Goal: Task Accomplishment & Management: Complete application form

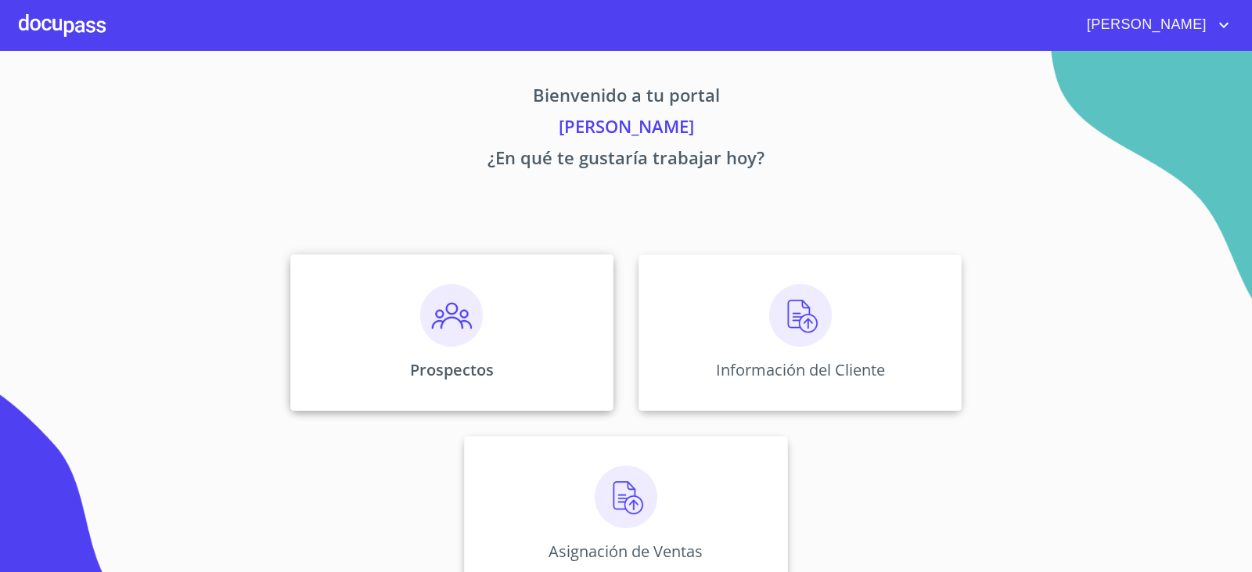
click at [449, 318] on img at bounding box center [451, 315] width 63 height 63
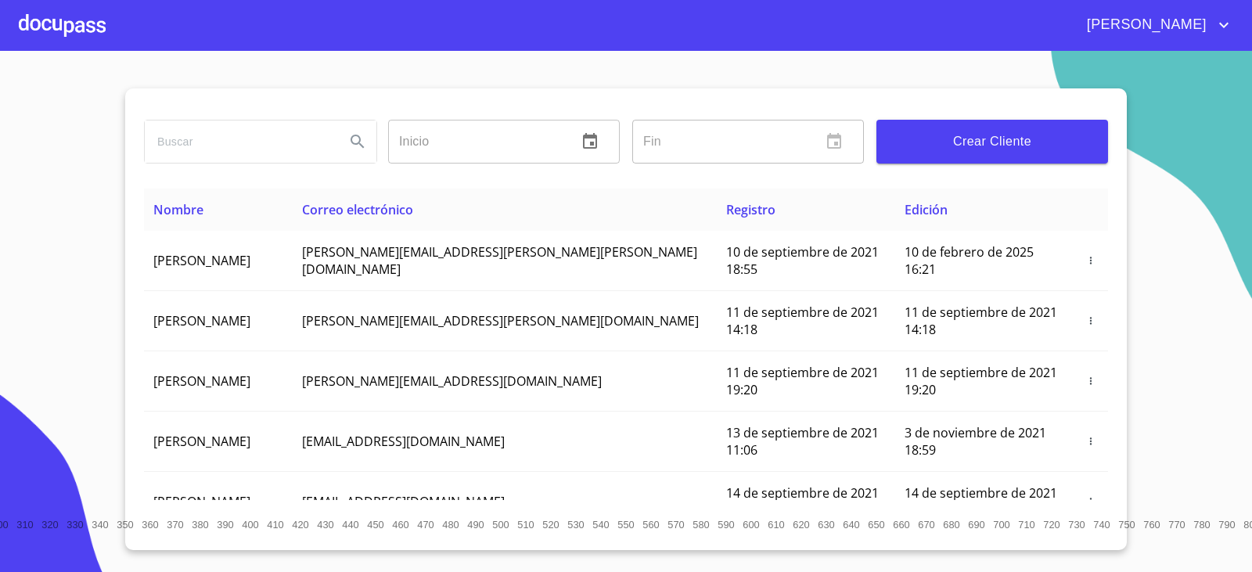
click at [208, 147] on input "search" at bounding box center [239, 141] width 188 height 42
type input "OPERADORA DAVRA"
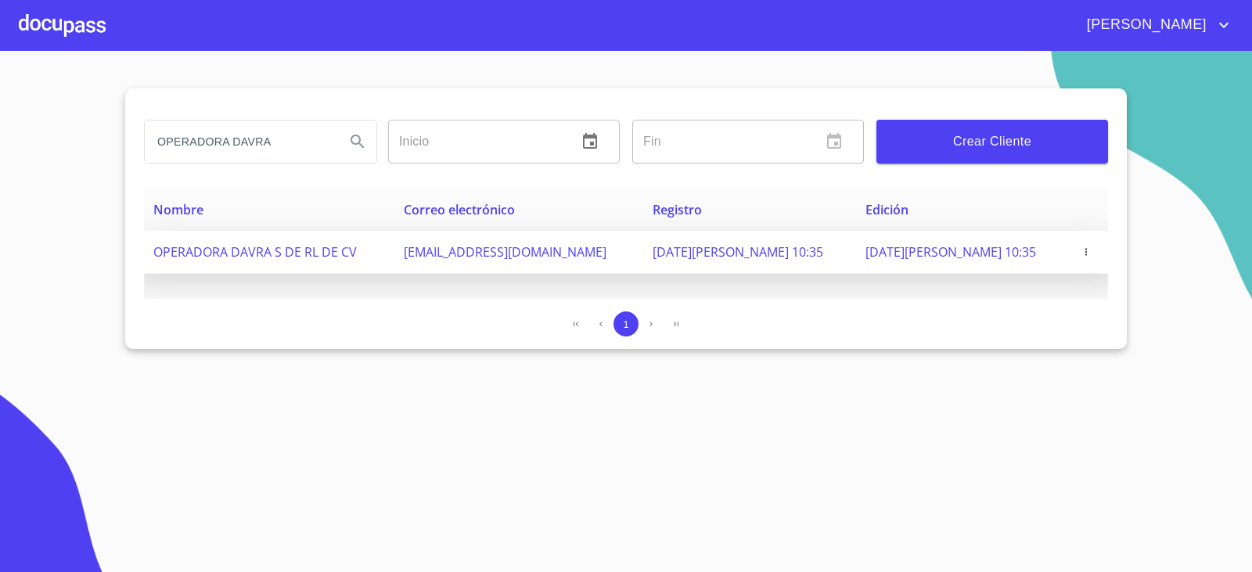
click at [1083, 250] on icon "button" at bounding box center [1085, 251] width 11 height 11
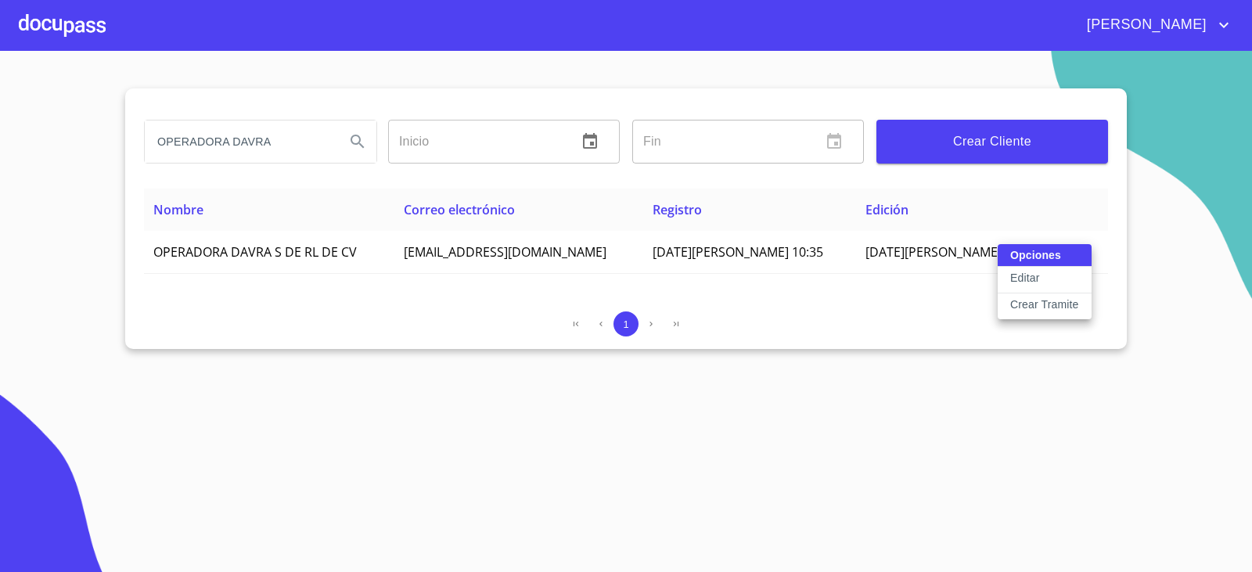
click at [1041, 304] on p "Crear Tramite" at bounding box center [1044, 304] width 69 height 16
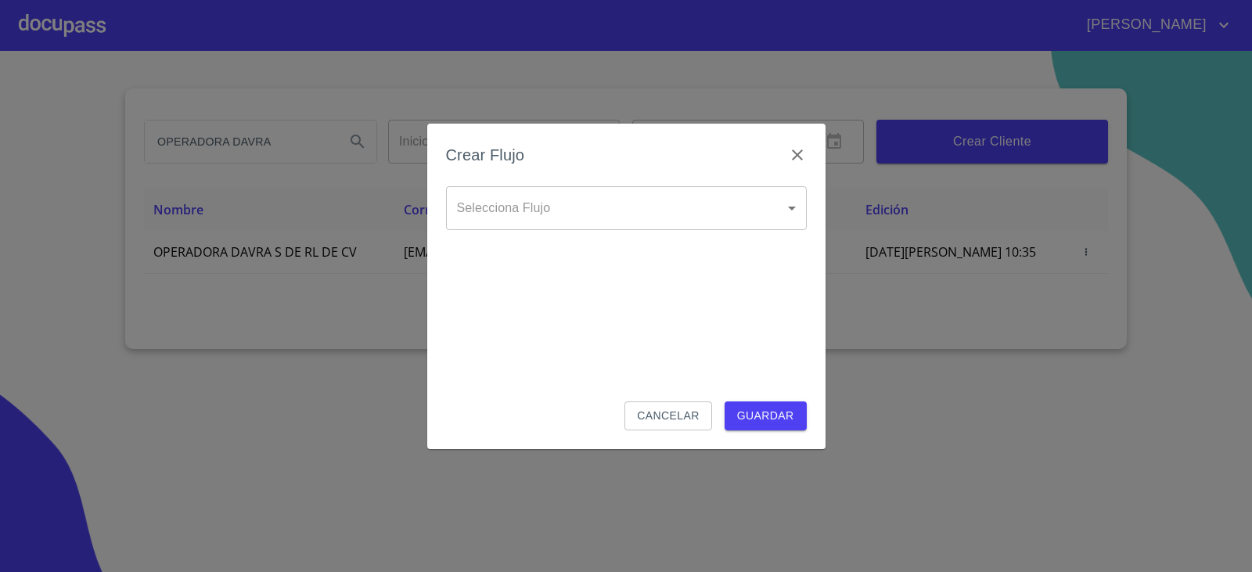
click at [728, 214] on body "[PERSON_NAME] OPERADORA DAVRA Inicio ​ Fin ​ Crear Cliente Nombre Correo electr…" at bounding box center [626, 286] width 1252 height 572
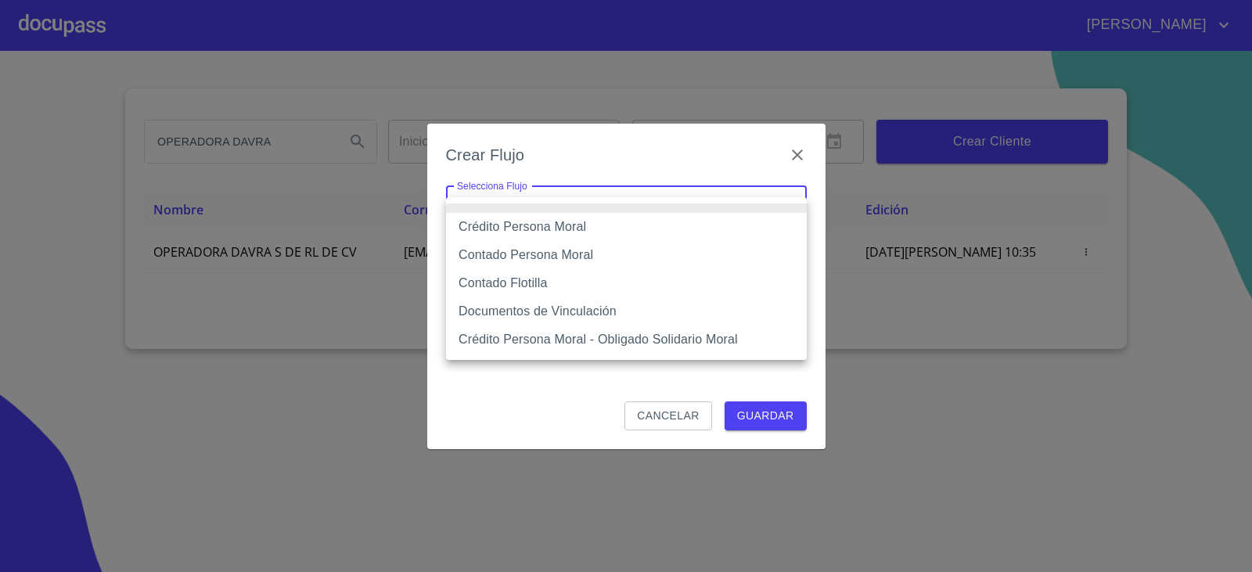
click at [558, 225] on li "Crédito Persona Moral" at bounding box center [626, 227] width 361 height 28
type input "614ae8207e49d67341f8d0cd"
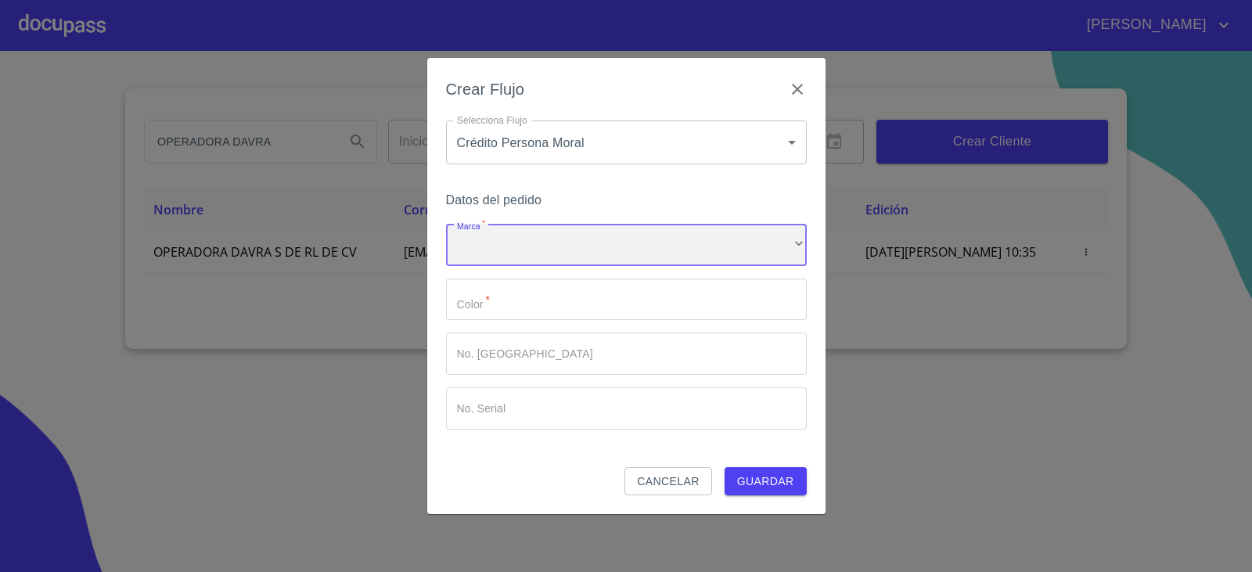
click at [543, 250] on div "​" at bounding box center [626, 245] width 361 height 42
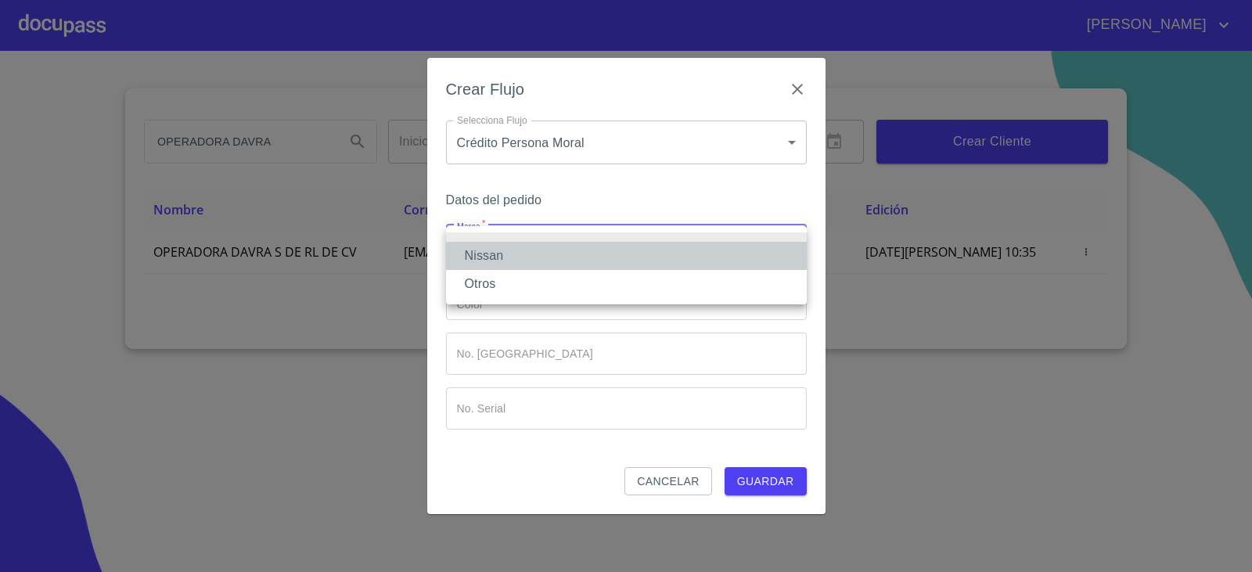
click at [529, 253] on li "Nissan" at bounding box center [626, 256] width 361 height 28
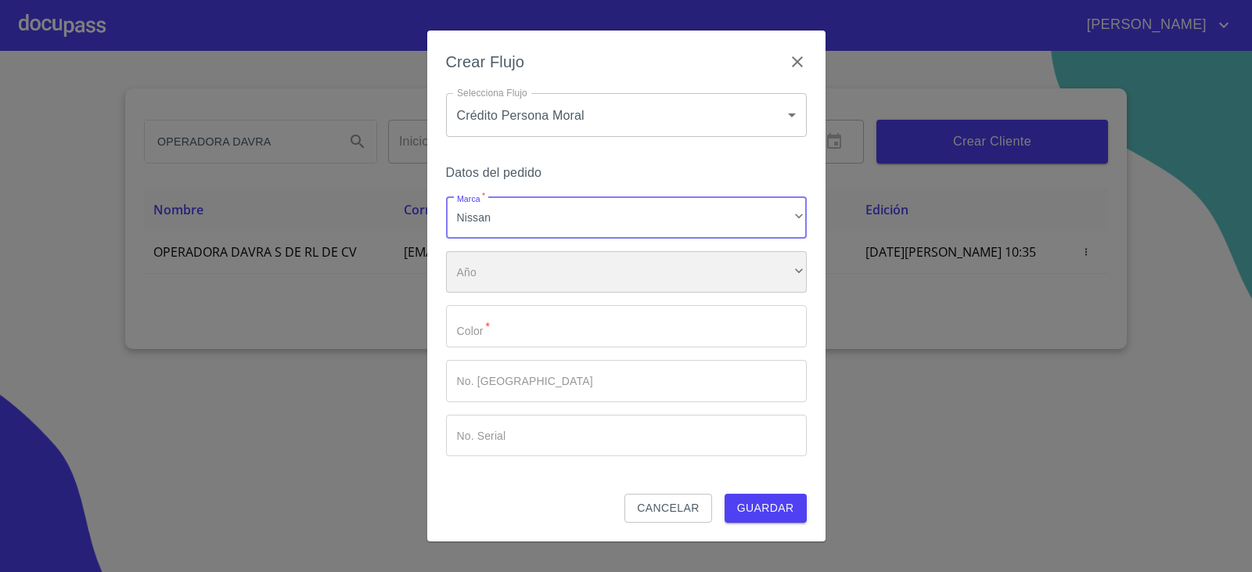
click at [528, 275] on div "​" at bounding box center [626, 272] width 361 height 42
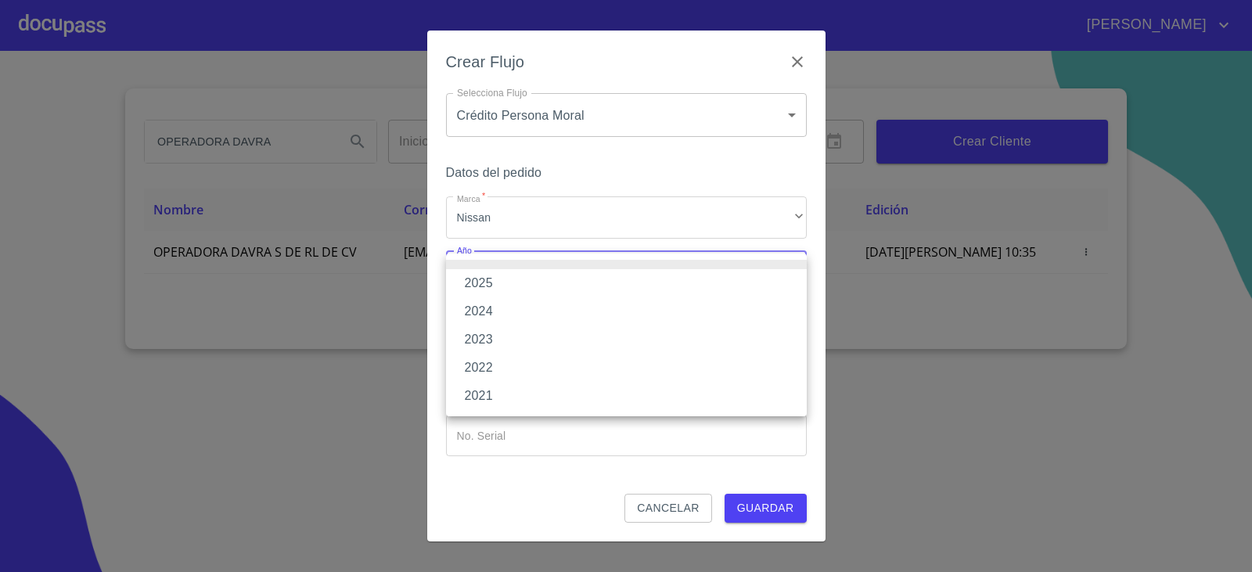
click at [520, 281] on li "2025" at bounding box center [626, 283] width 361 height 28
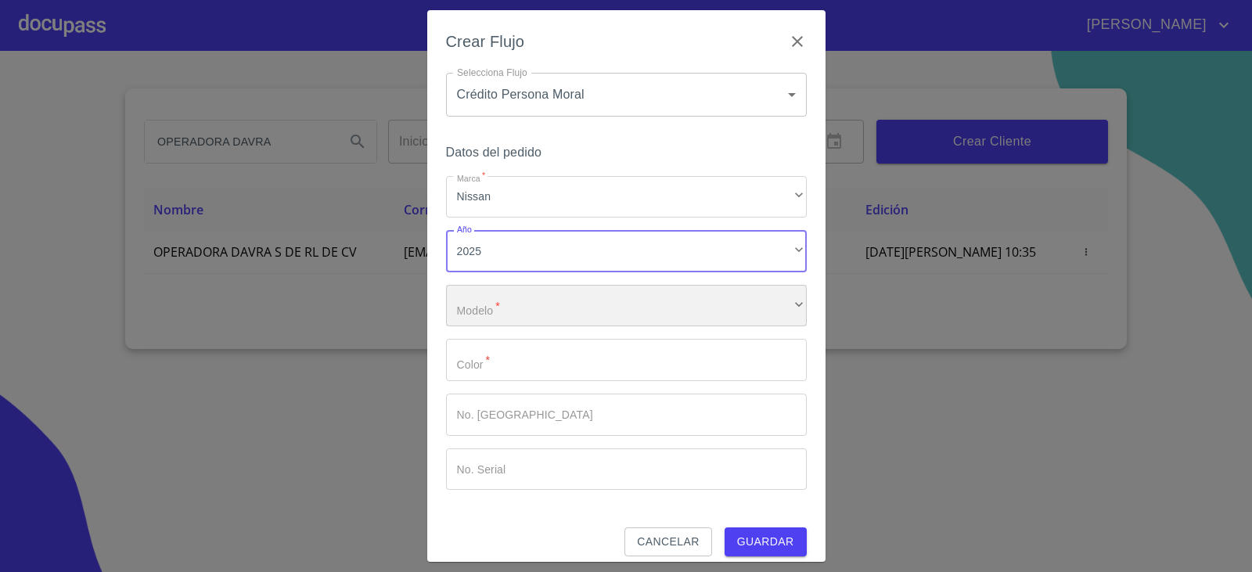
click at [514, 304] on div "​" at bounding box center [626, 306] width 361 height 42
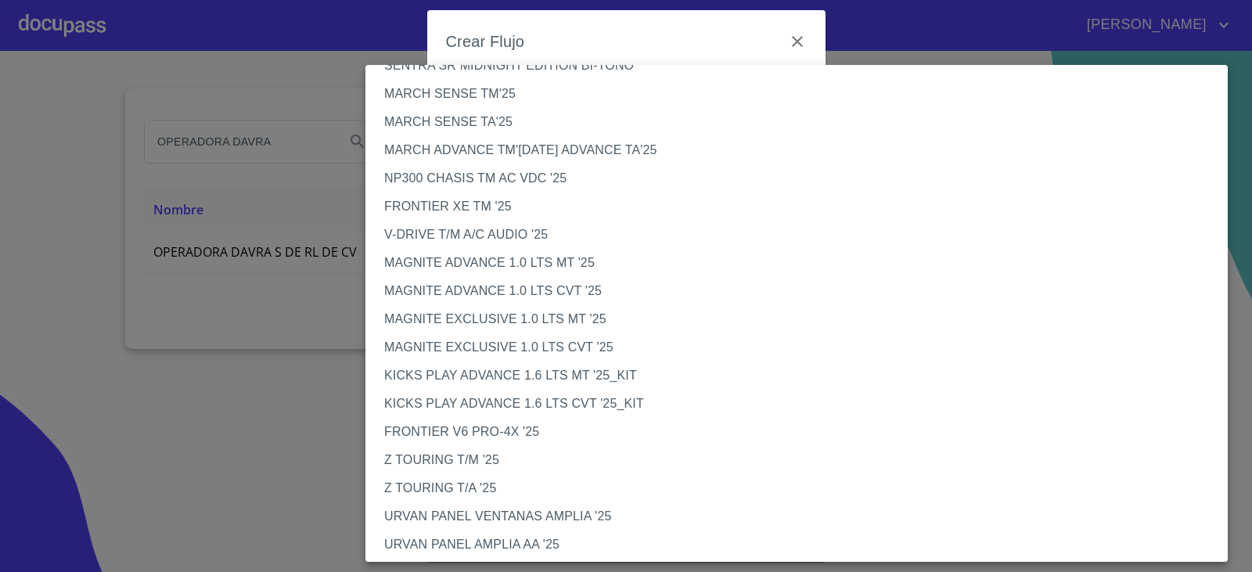
scroll to position [41, 0]
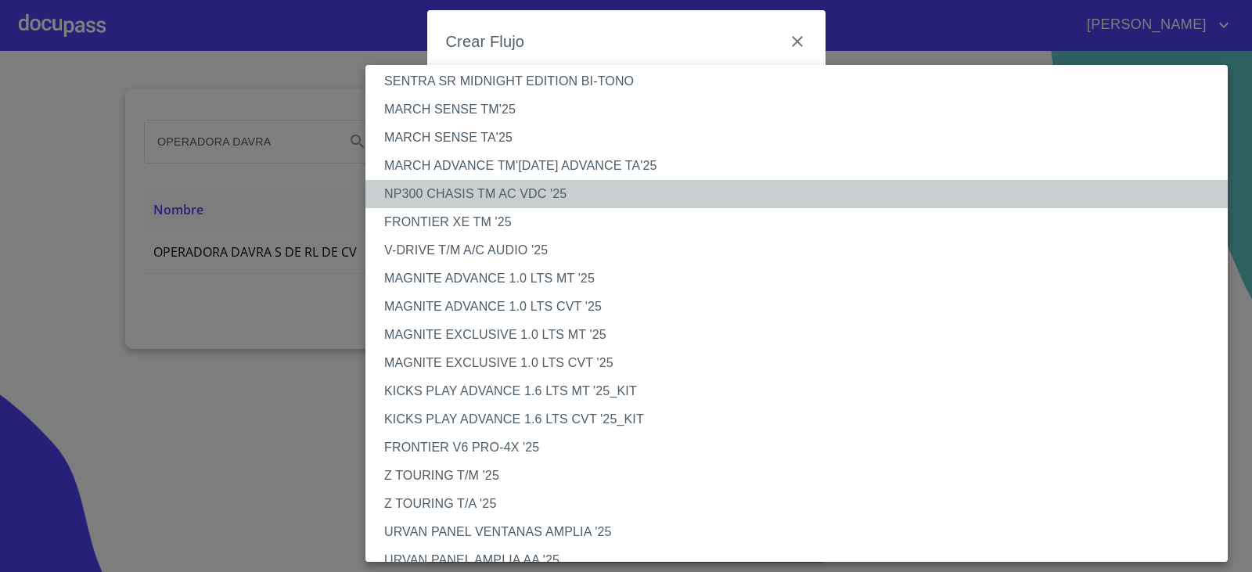
click at [455, 189] on li "NP300 CHASIS TM AC VDC '25" at bounding box center [802, 194] width 874 height 28
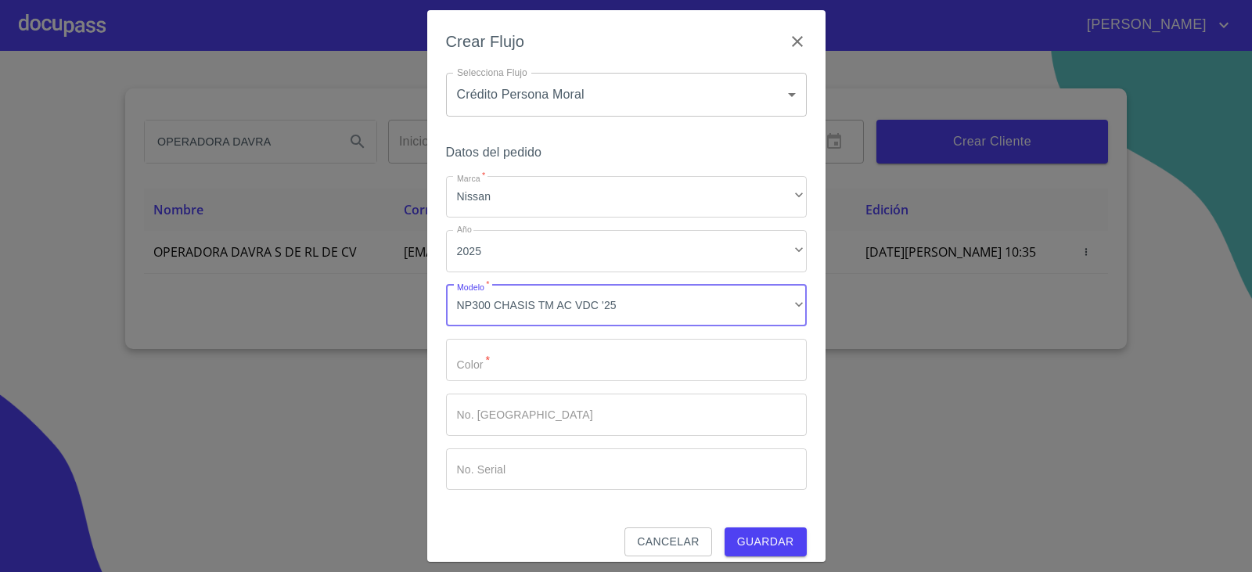
click at [534, 365] on input "Marca   *" at bounding box center [626, 360] width 361 height 42
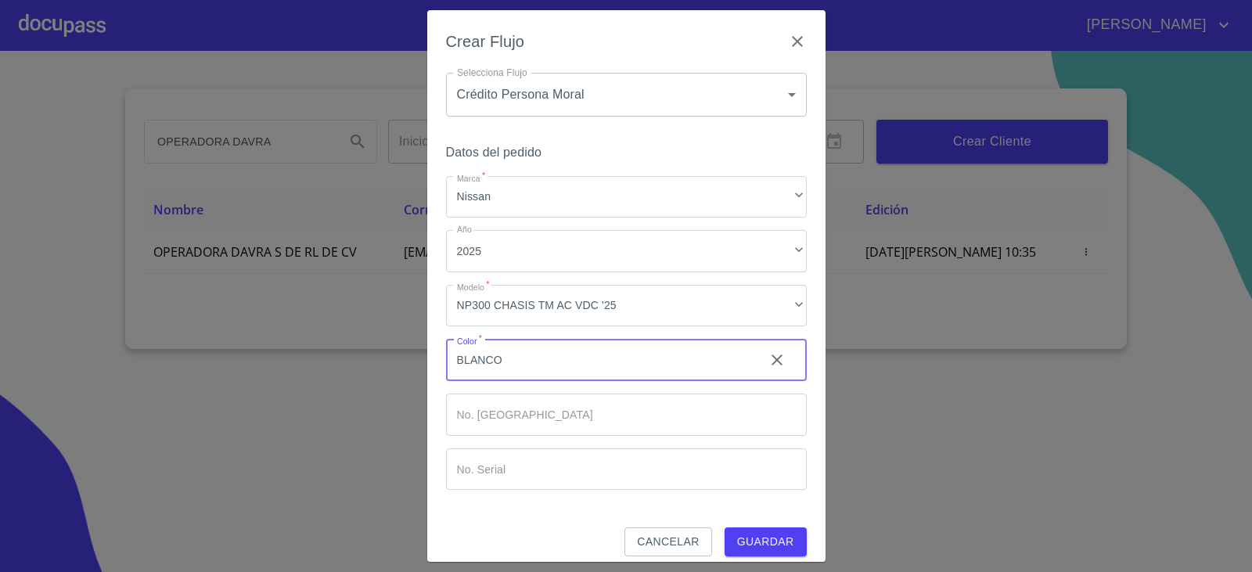
type input "BLANCO"
click at [737, 533] on span "Guardar" at bounding box center [765, 542] width 57 height 20
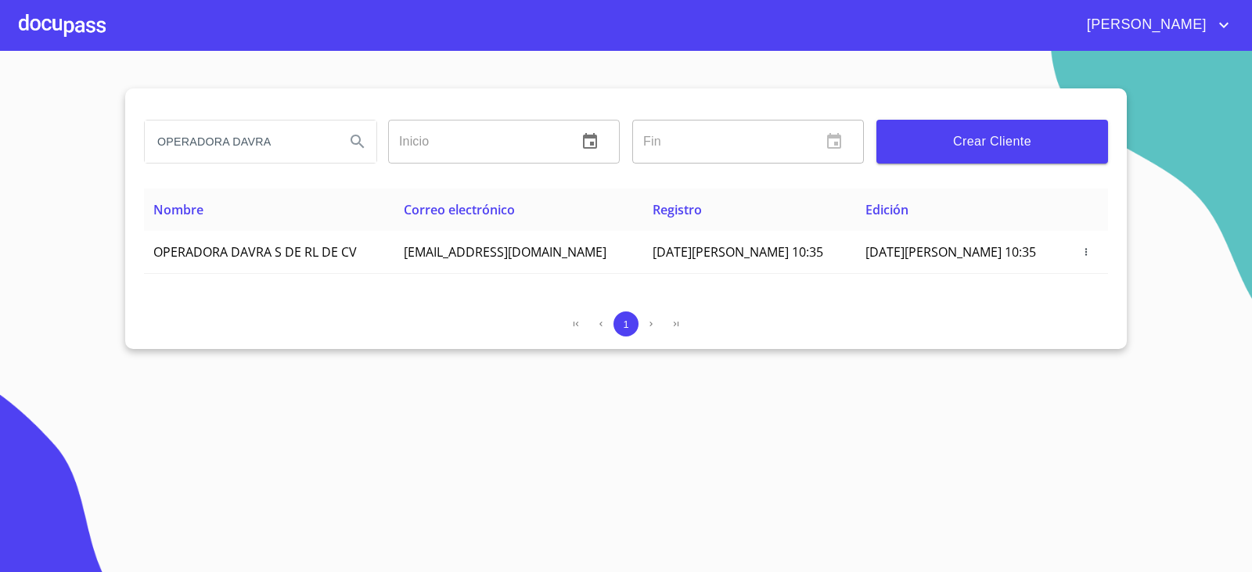
click at [66, 25] on div at bounding box center [62, 25] width 87 height 50
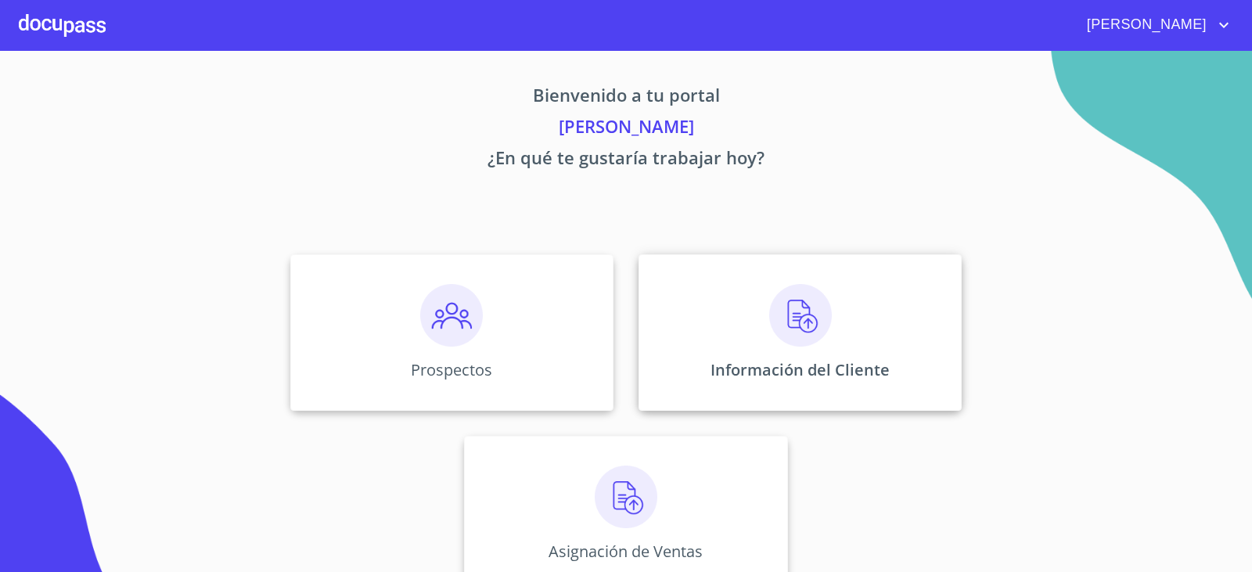
click at [781, 326] on img at bounding box center [800, 315] width 63 height 63
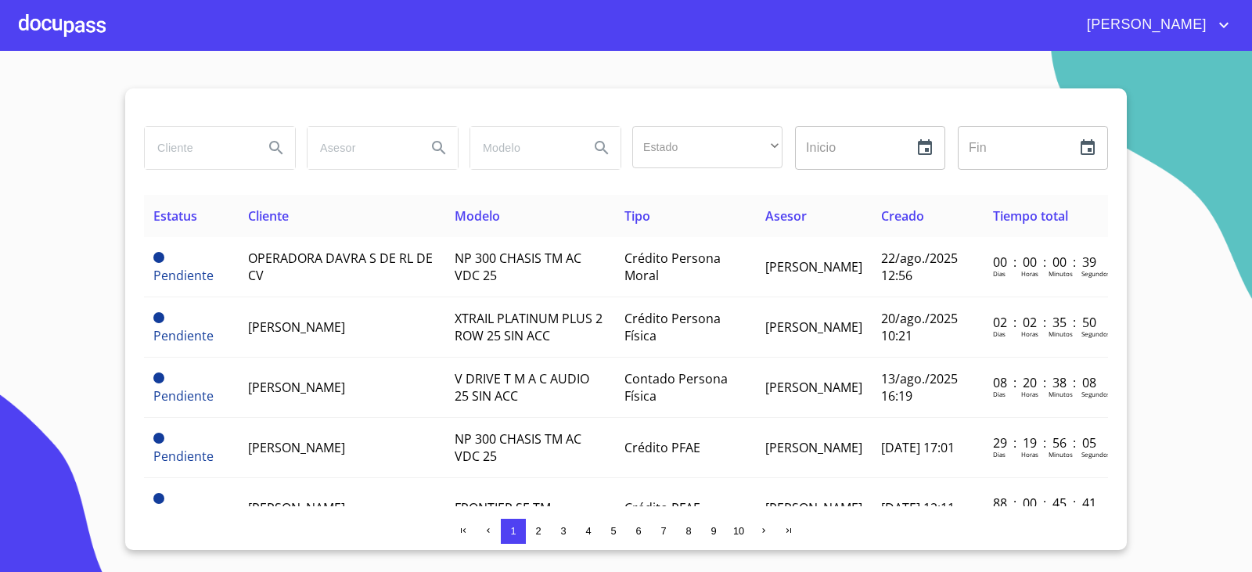
click at [171, 153] on input "search" at bounding box center [198, 148] width 106 height 42
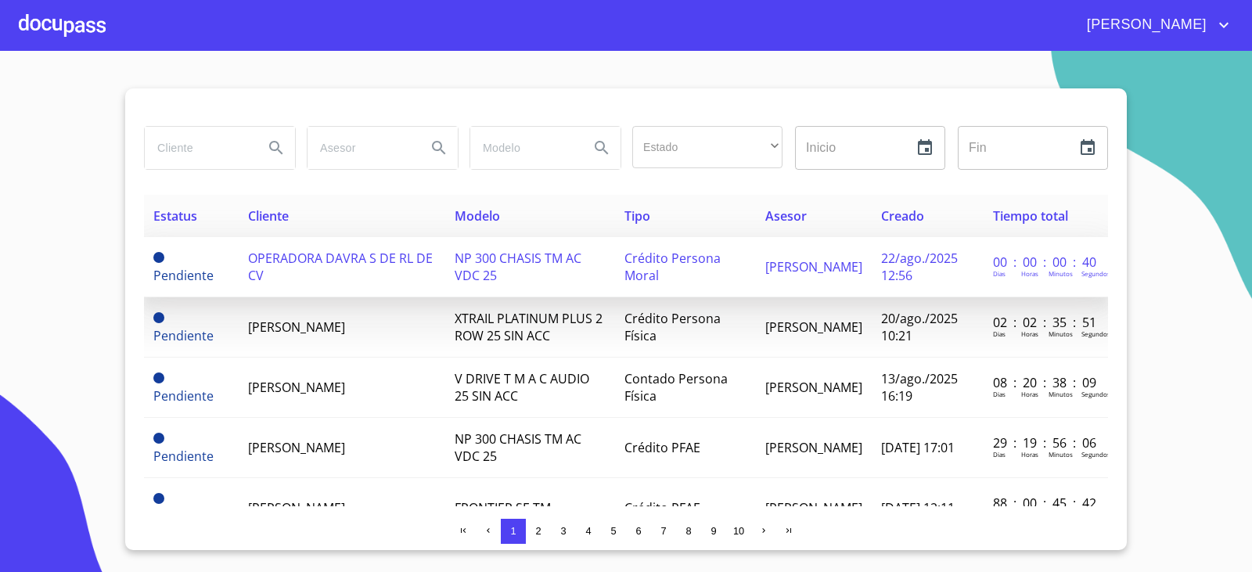
click at [350, 264] on span "OPERADORA DAVRA S DE RL DE CV" at bounding box center [340, 267] width 185 height 34
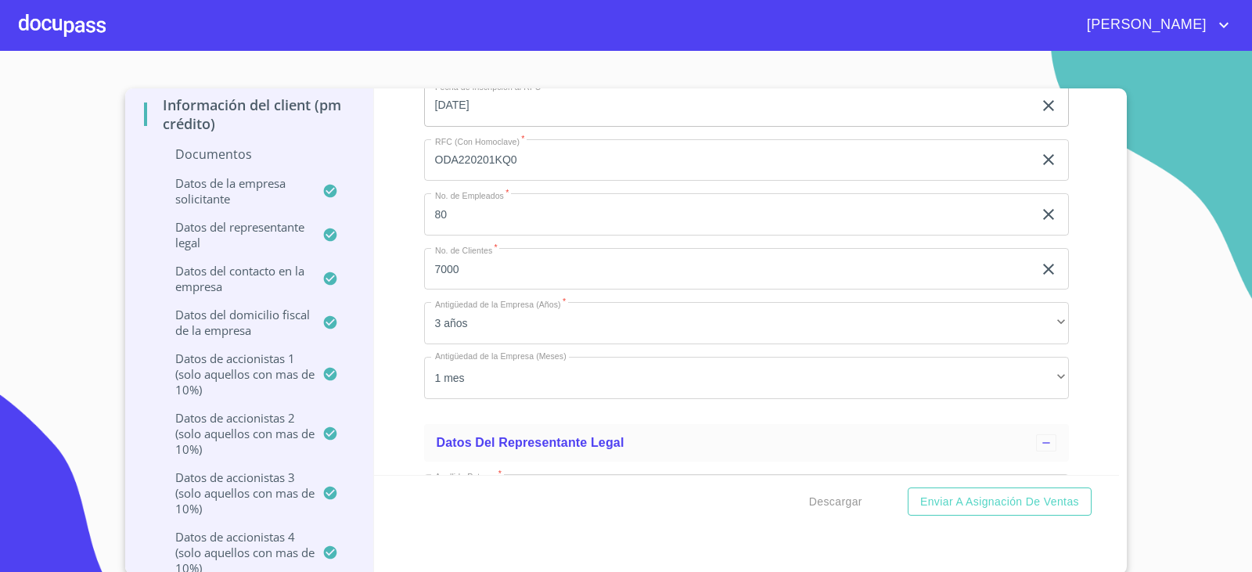
scroll to position [9153, 0]
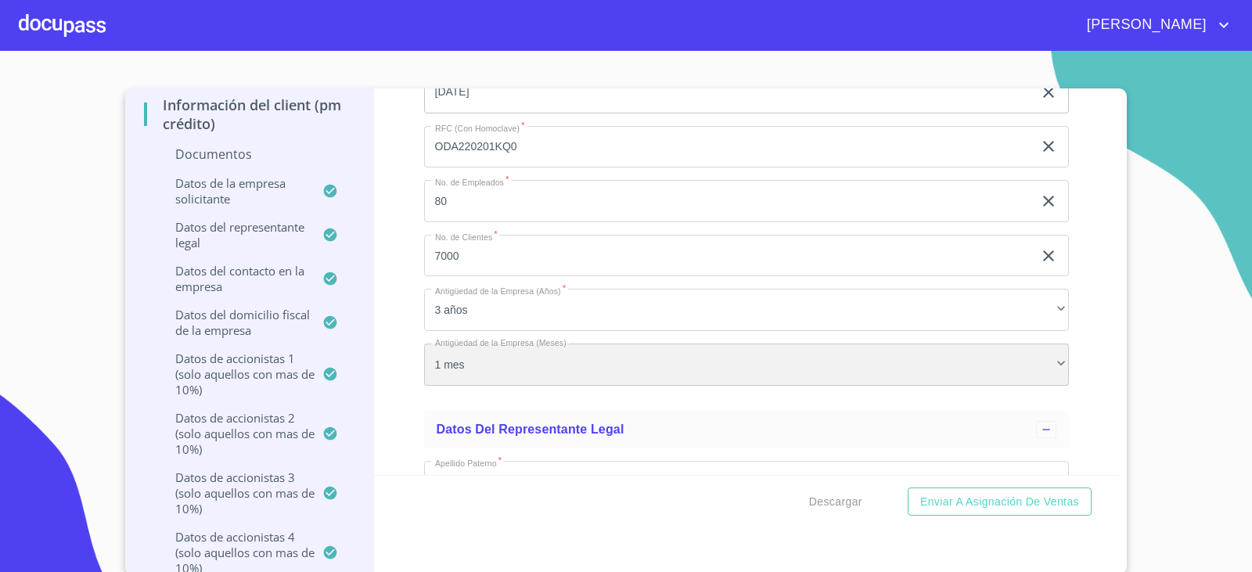
click at [490, 363] on div "1 mes" at bounding box center [746, 364] width 645 height 42
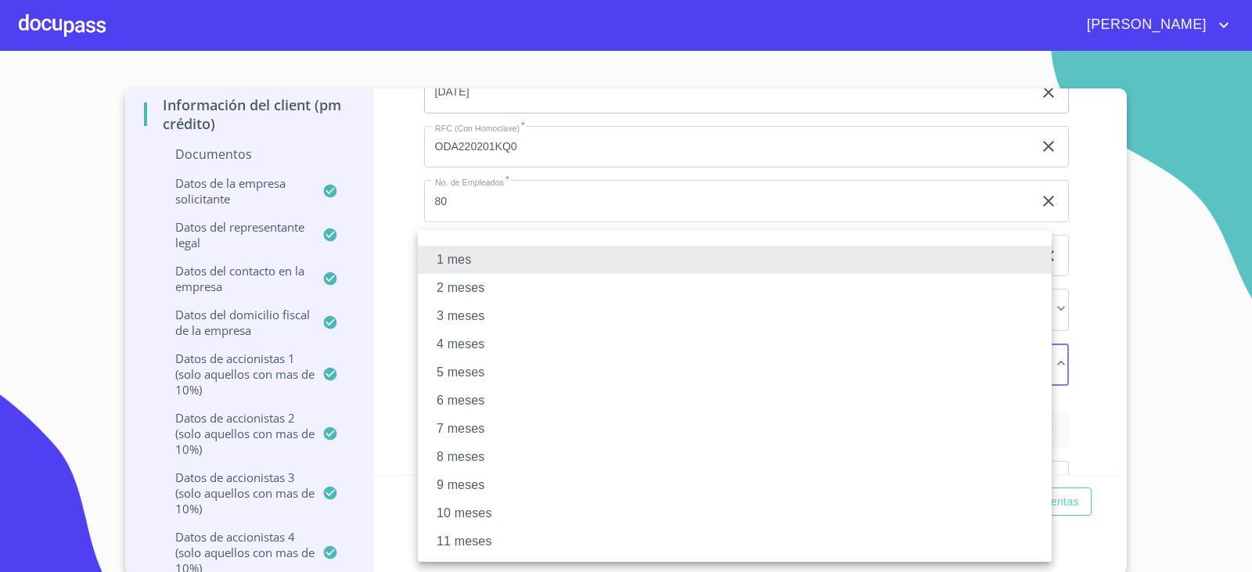
click at [473, 392] on li "6 meses" at bounding box center [735, 400] width 634 height 28
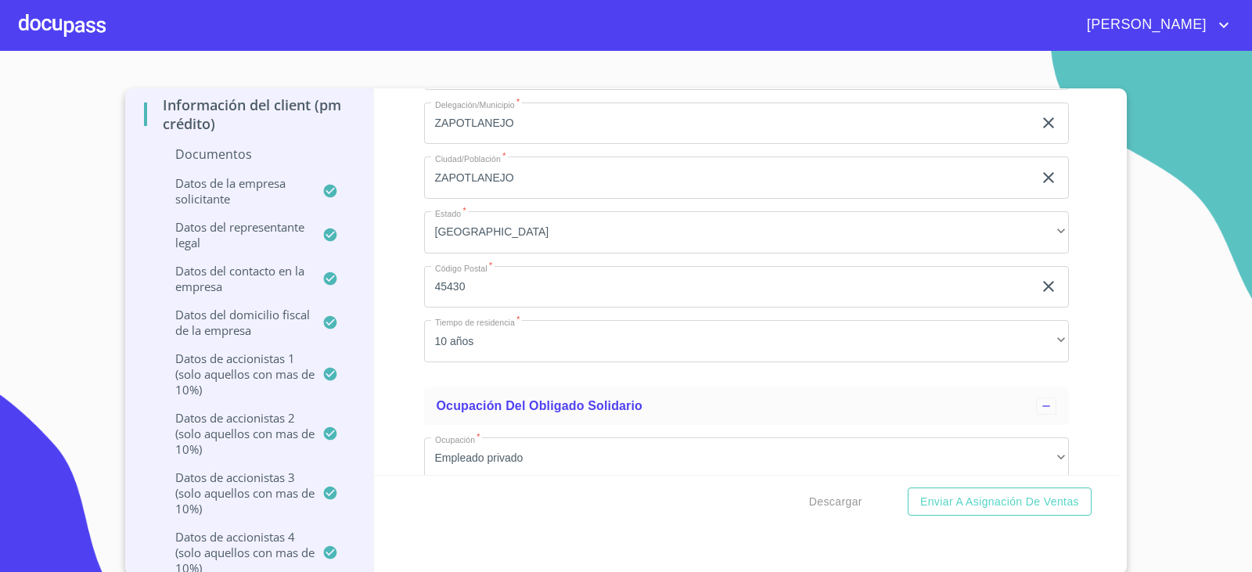
scroll to position [15959, 0]
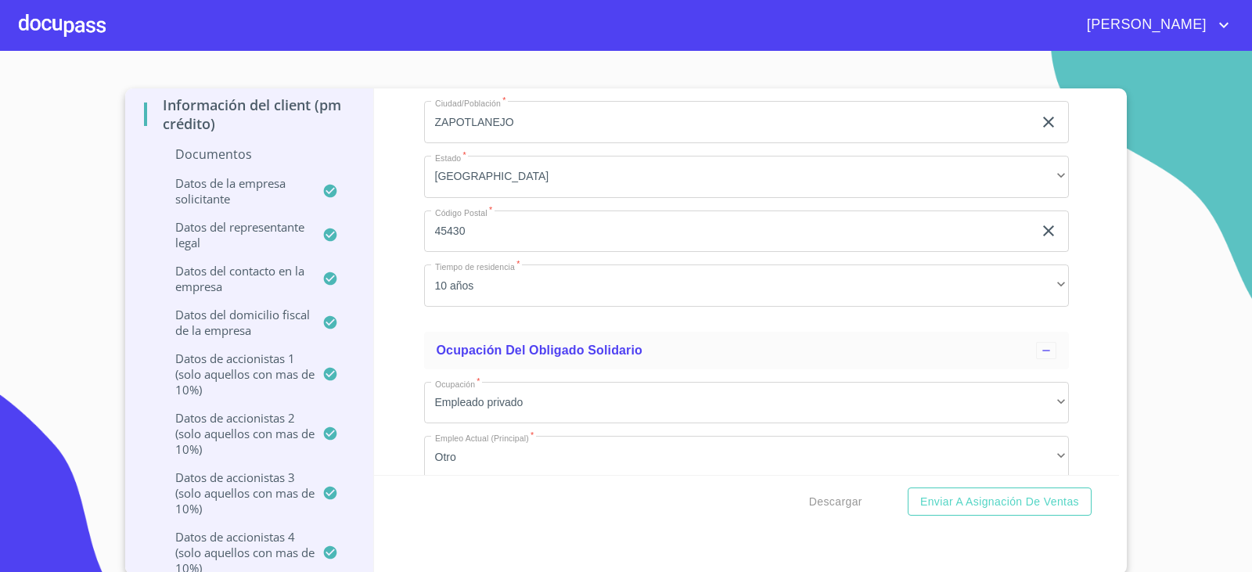
click at [34, 20] on div at bounding box center [62, 25] width 87 height 50
